Goal: Transaction & Acquisition: Purchase product/service

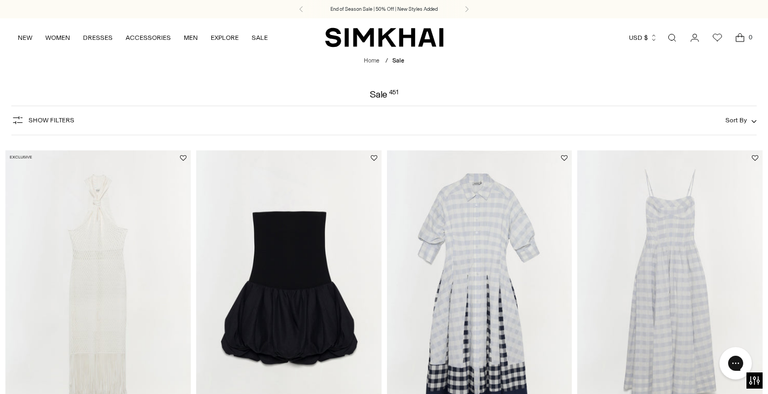
click at [39, 119] on span "Show Filters" at bounding box center [52, 120] width 46 height 8
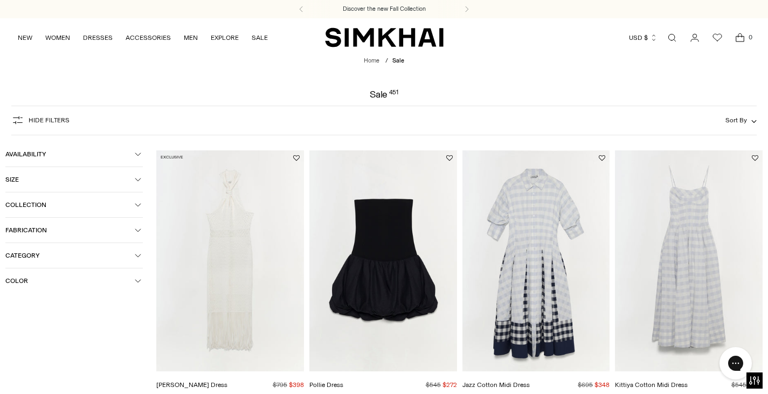
click at [114, 255] on span "Category" at bounding box center [69, 256] width 129 height 8
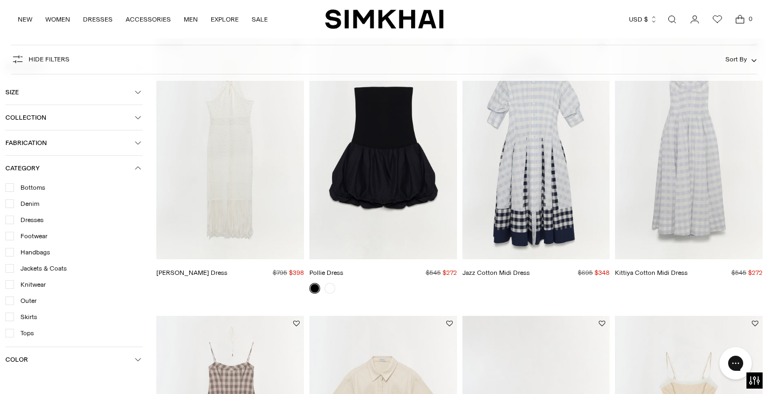
click at [8, 222] on icon at bounding box center [9, 219] width 5 height 5
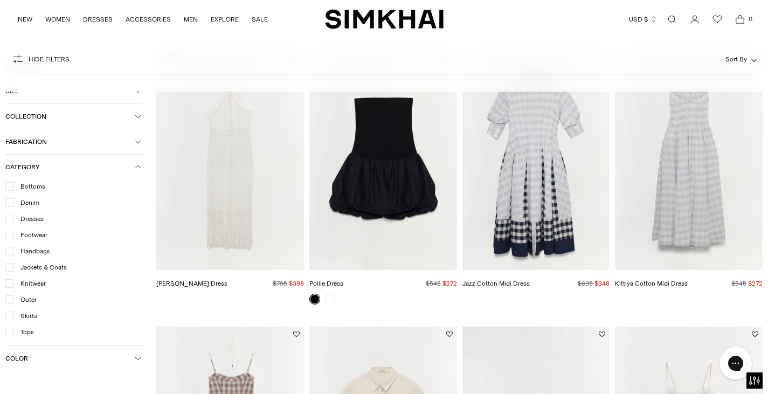
scroll to position [123, 0]
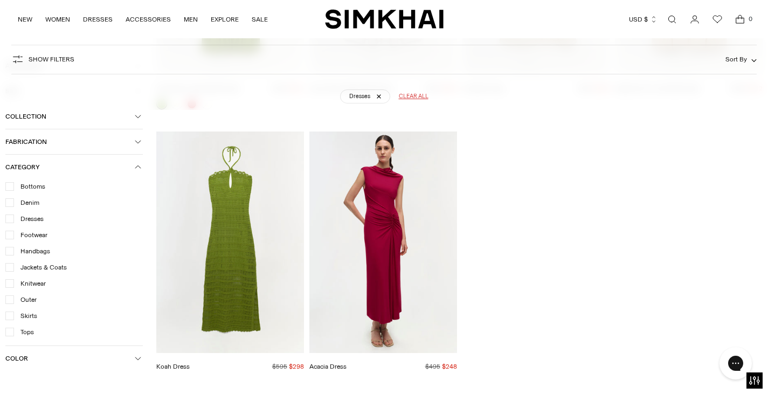
scroll to position [12700, 0]
